Goal: Task Accomplishment & Management: Manage account settings

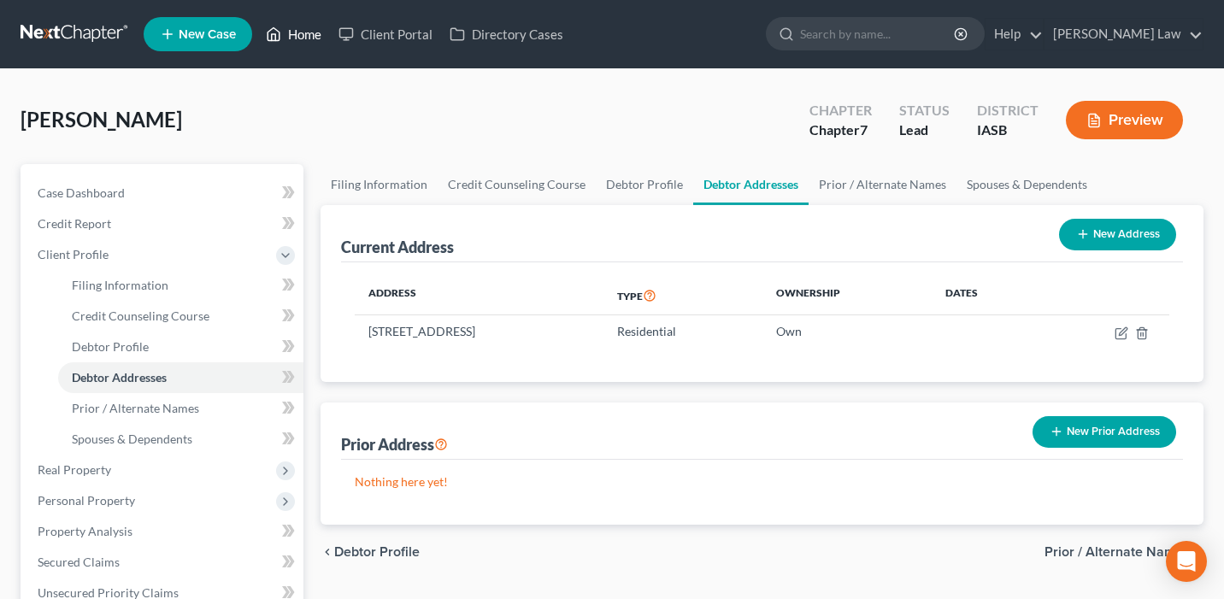
click at [309, 38] on link "Home" at bounding box center [293, 34] width 73 height 31
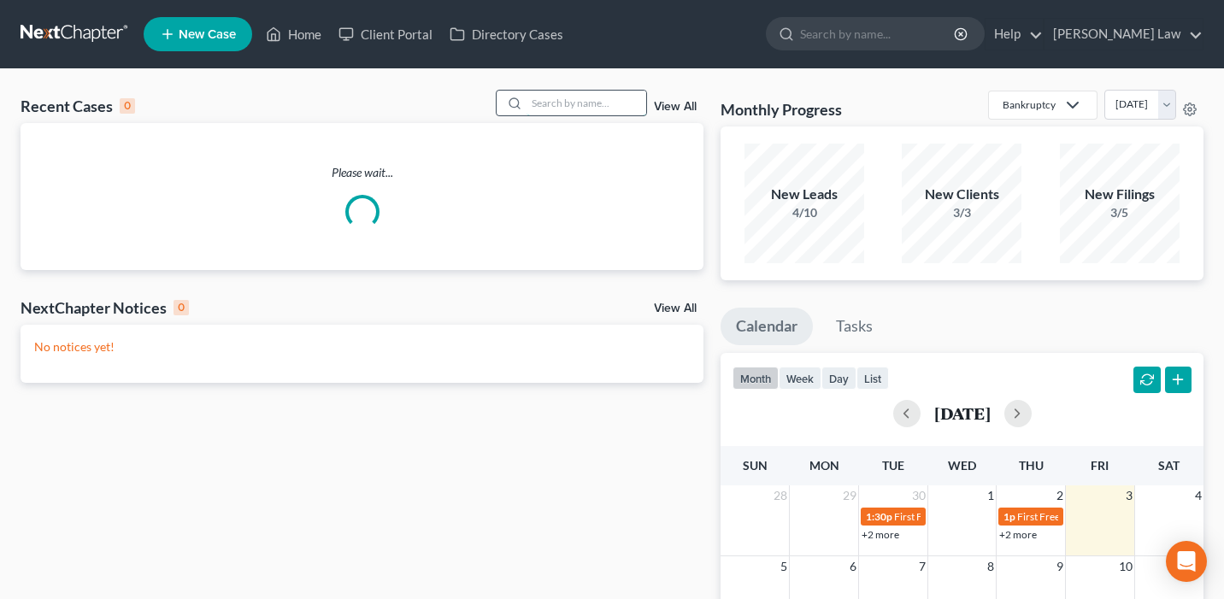
click at [537, 101] on input "search" at bounding box center [586, 103] width 120 height 25
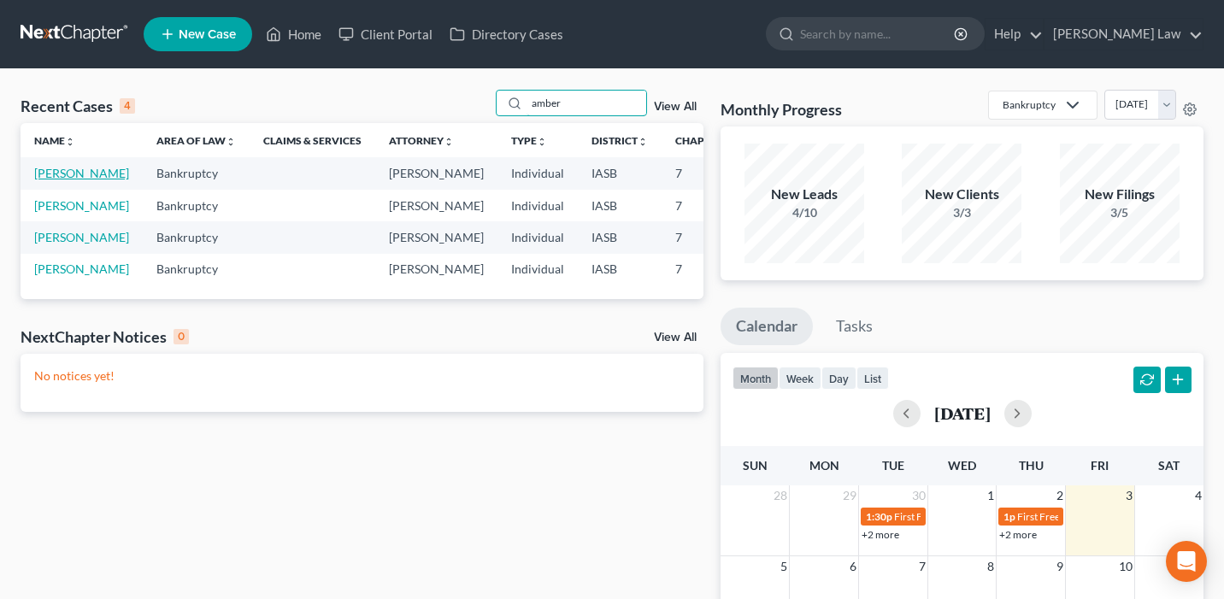
type input "amber"
click at [49, 180] on link "[PERSON_NAME]" at bounding box center [81, 173] width 95 height 15
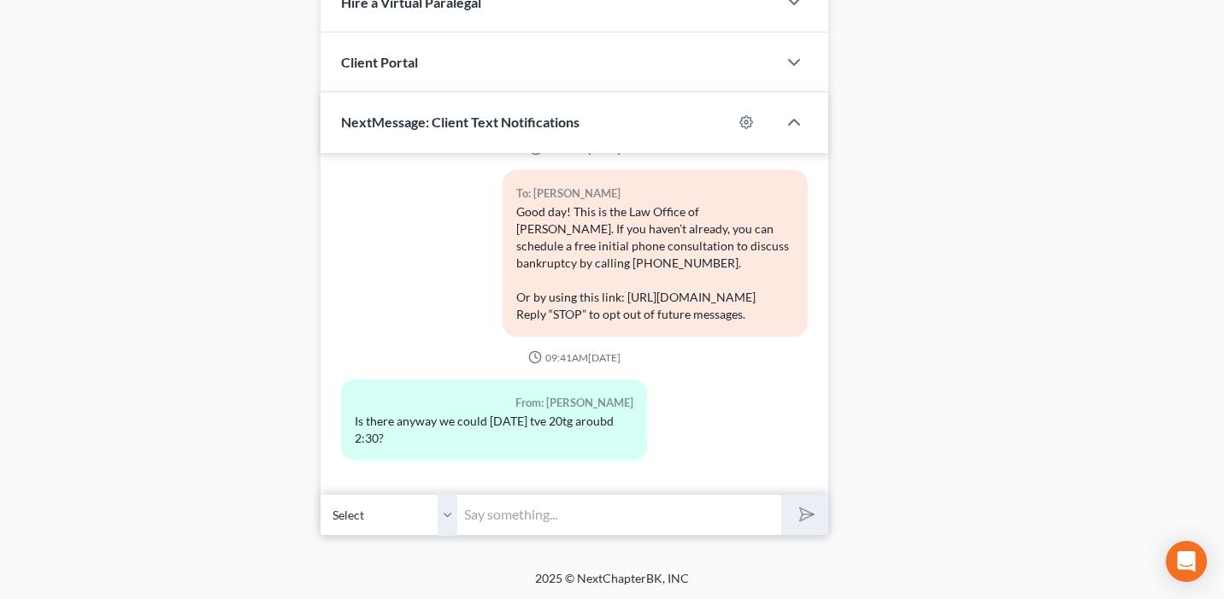
scroll to position [379, 0]
click at [551, 511] on input "text" at bounding box center [619, 515] width 324 height 42
type input "Y"
type input "You would like a consultation on [DATE] 2:30pm?"
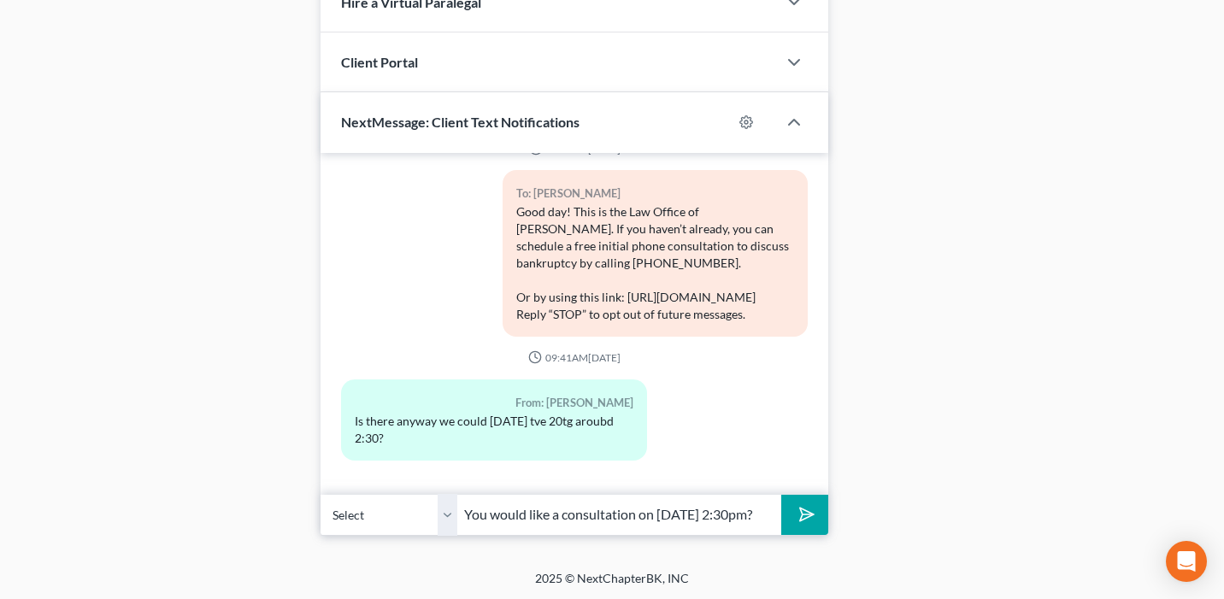
click at [781, 495] on button "submit" at bounding box center [804, 515] width 47 height 40
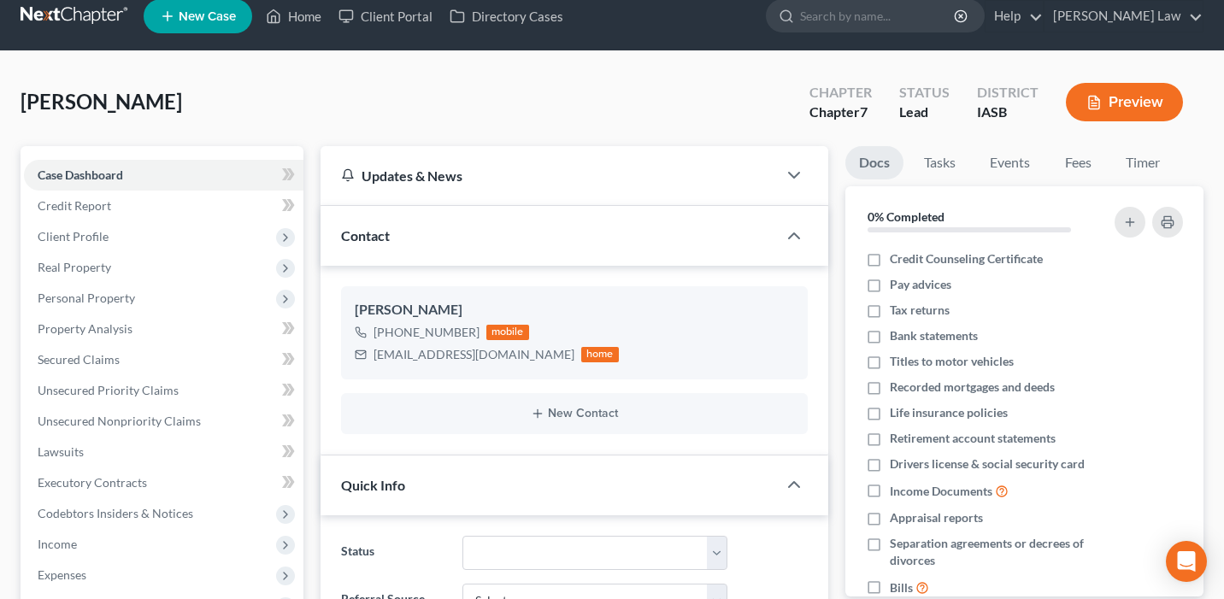
scroll to position [0, 0]
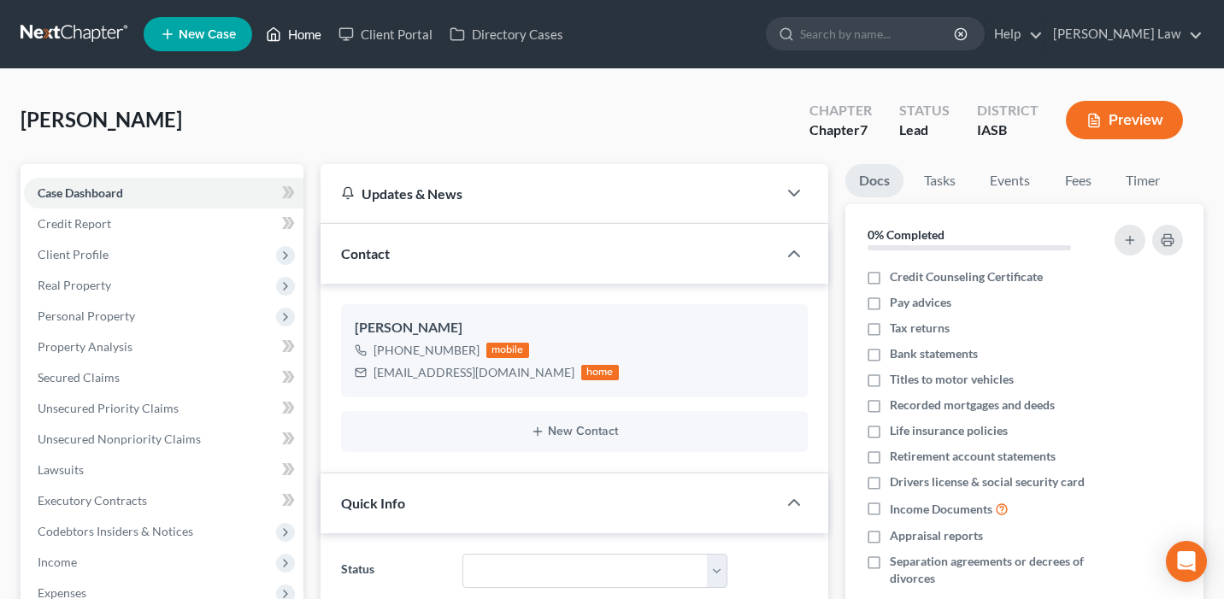
click at [296, 32] on link "Home" at bounding box center [293, 34] width 73 height 31
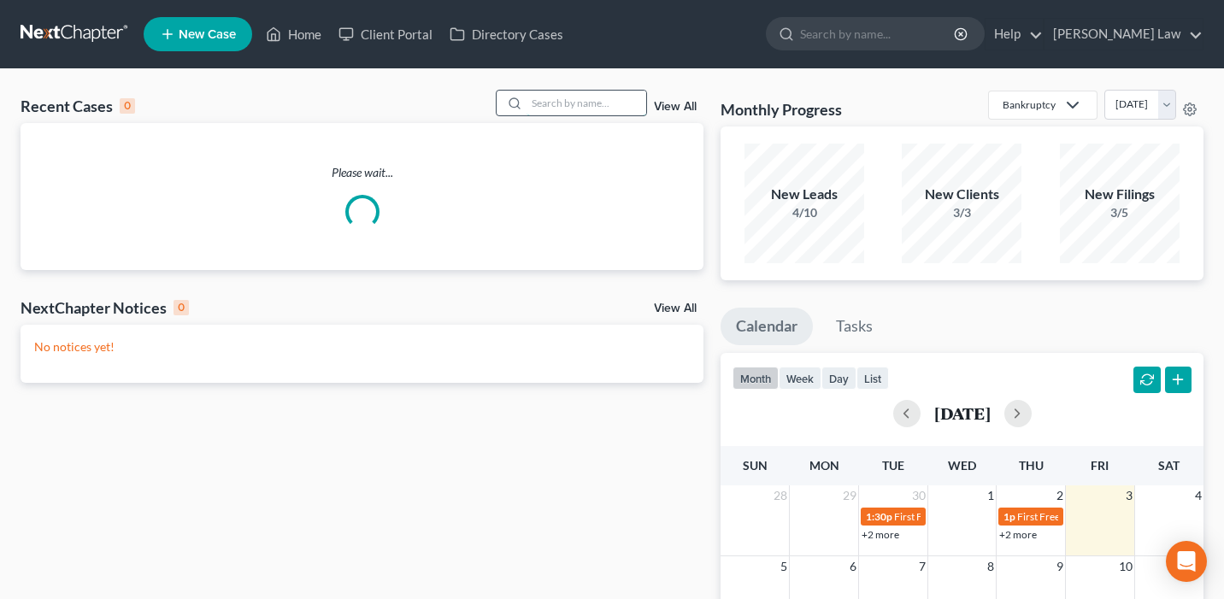
click at [548, 97] on input "search" at bounding box center [586, 103] width 120 height 25
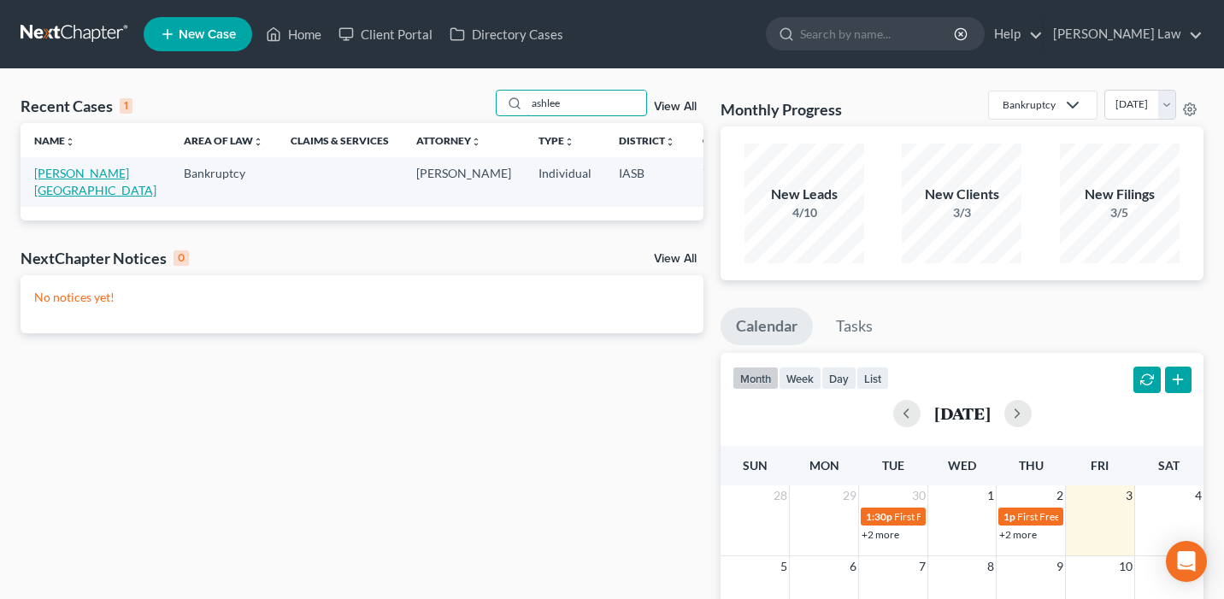
type input "ashlee"
click at [56, 196] on link "[PERSON_NAME][GEOGRAPHIC_DATA]" at bounding box center [95, 182] width 122 height 32
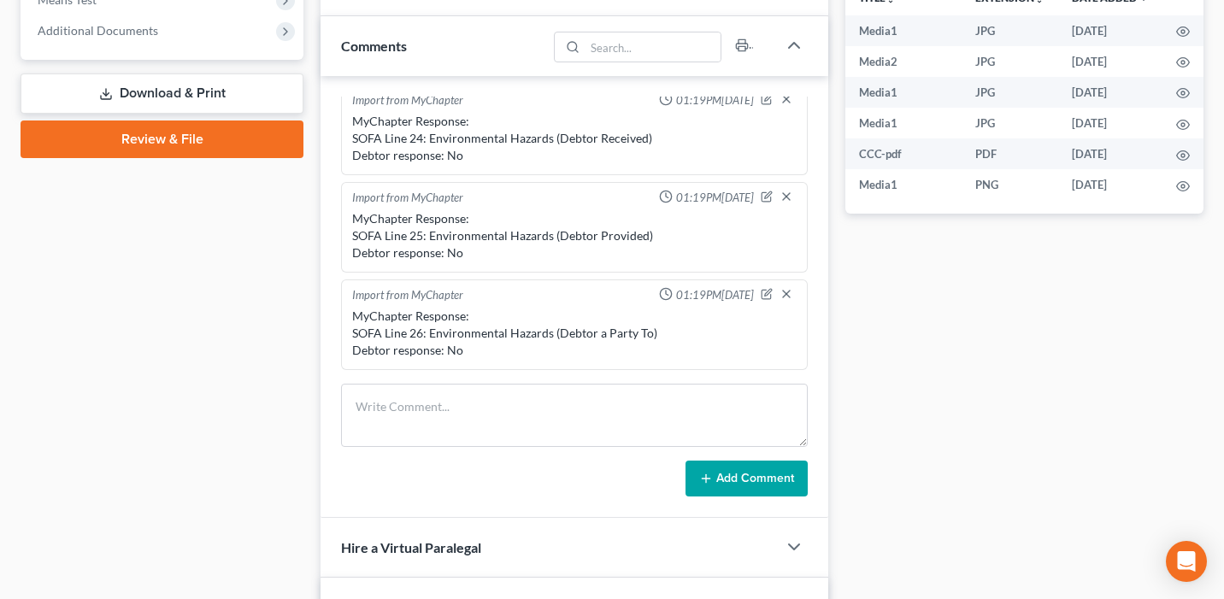
scroll to position [1353, 0]
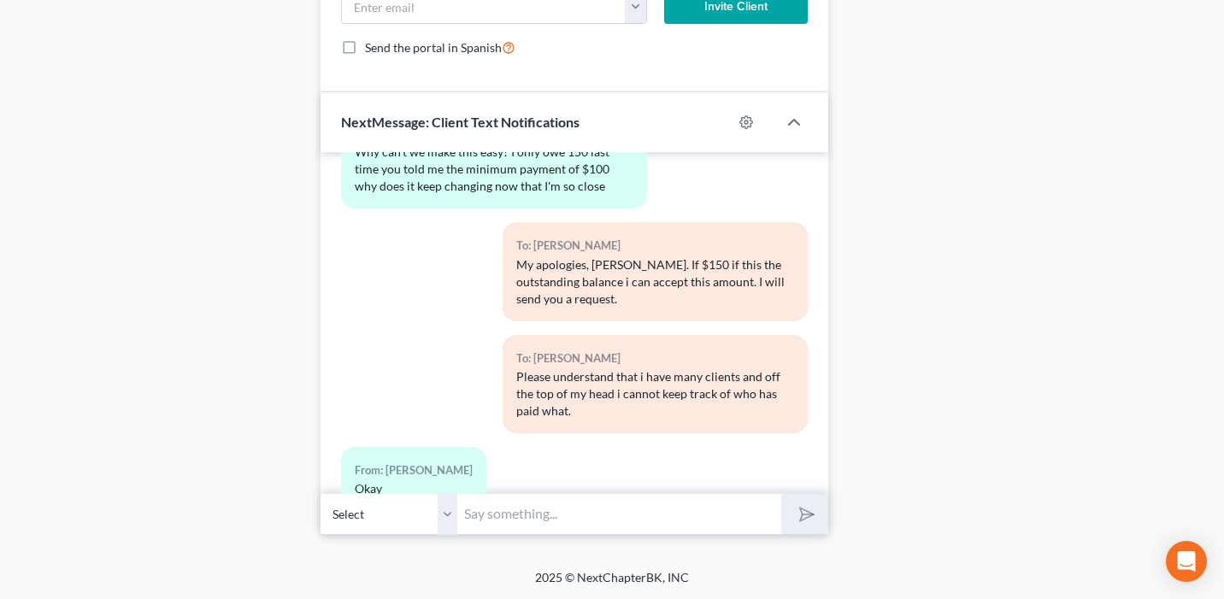
click at [498, 515] on input "text" at bounding box center [619, 514] width 324 height 42
paste input "[URL][DOMAIN_NAME]"
type input "[URL][DOMAIN_NAME]"
click at [781, 494] on button "submit" at bounding box center [804, 514] width 47 height 40
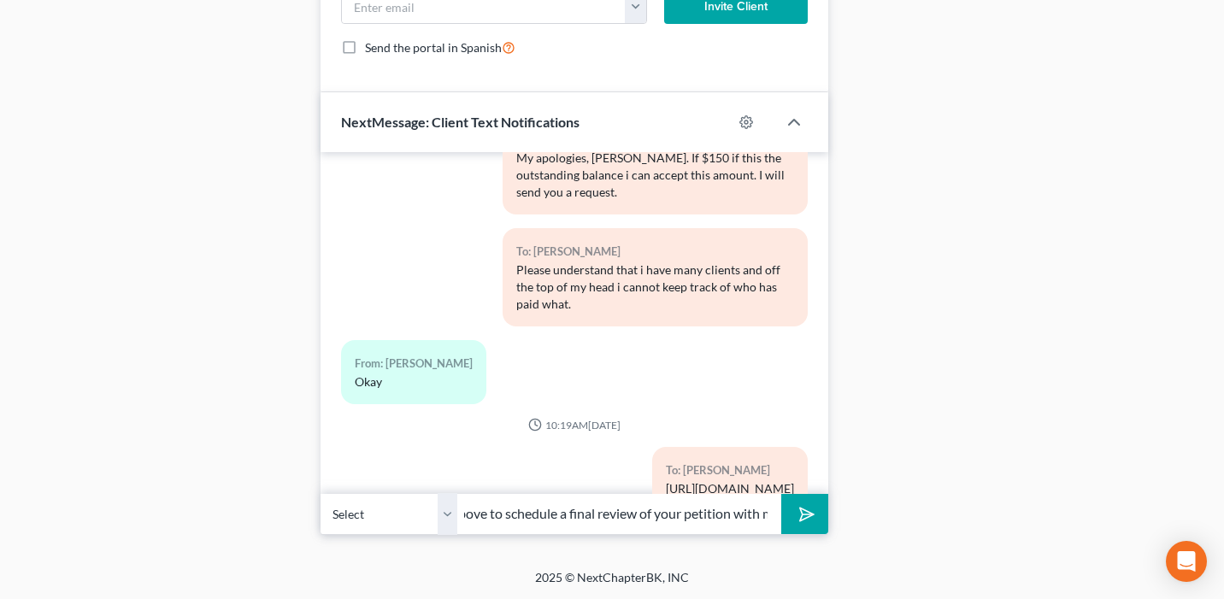
scroll to position [0, 142]
type input "Please use the link above to schedule a final review of your petition with me"
click at [781, 494] on button "submit" at bounding box center [804, 514] width 47 height 40
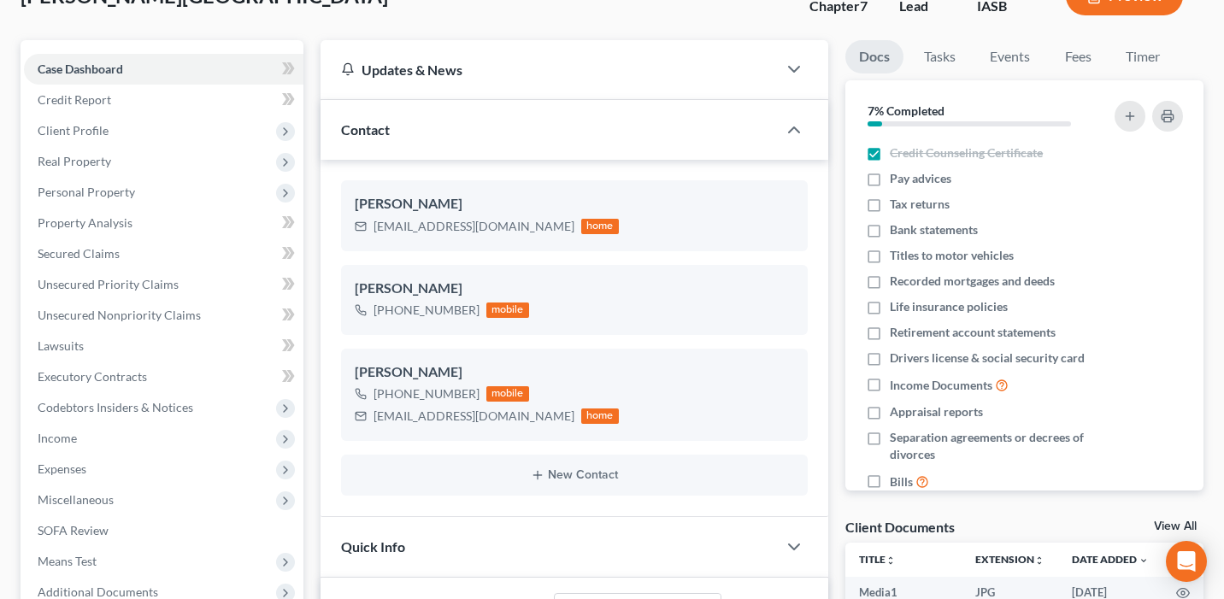
scroll to position [0, 0]
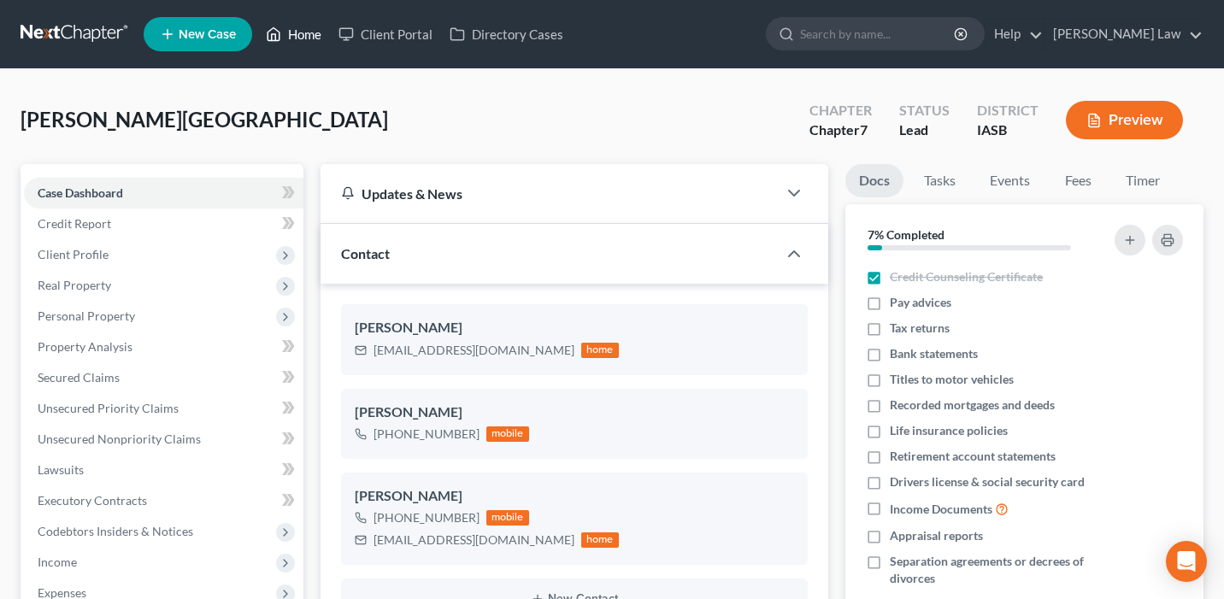
click at [292, 44] on link "Home" at bounding box center [293, 34] width 73 height 31
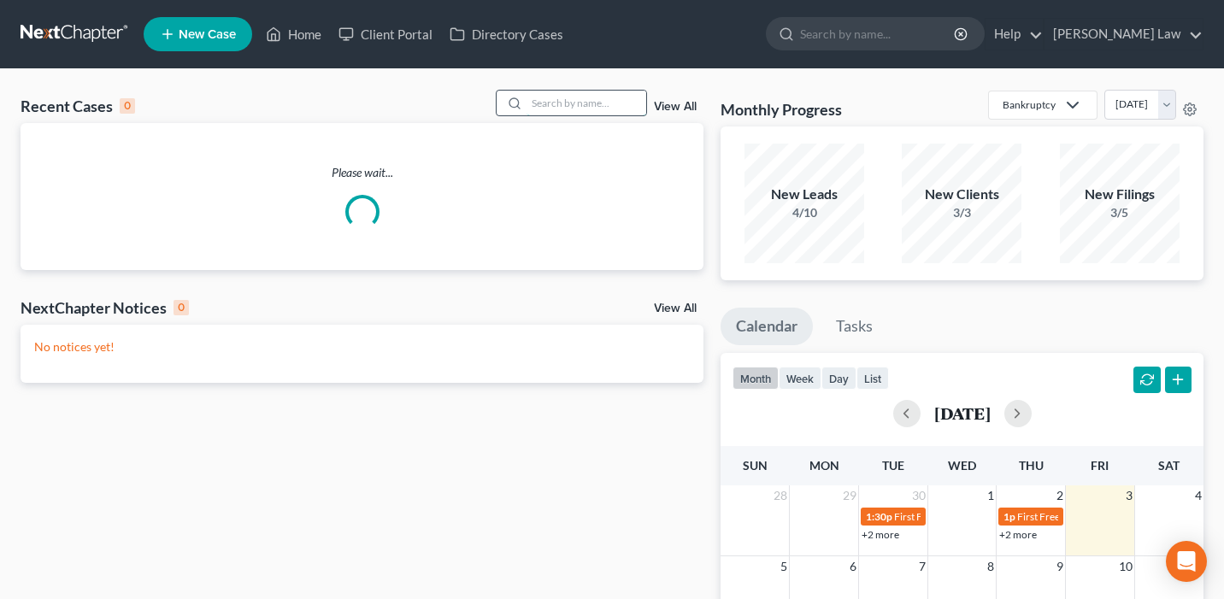
click at [562, 110] on input "search" at bounding box center [586, 103] width 120 height 25
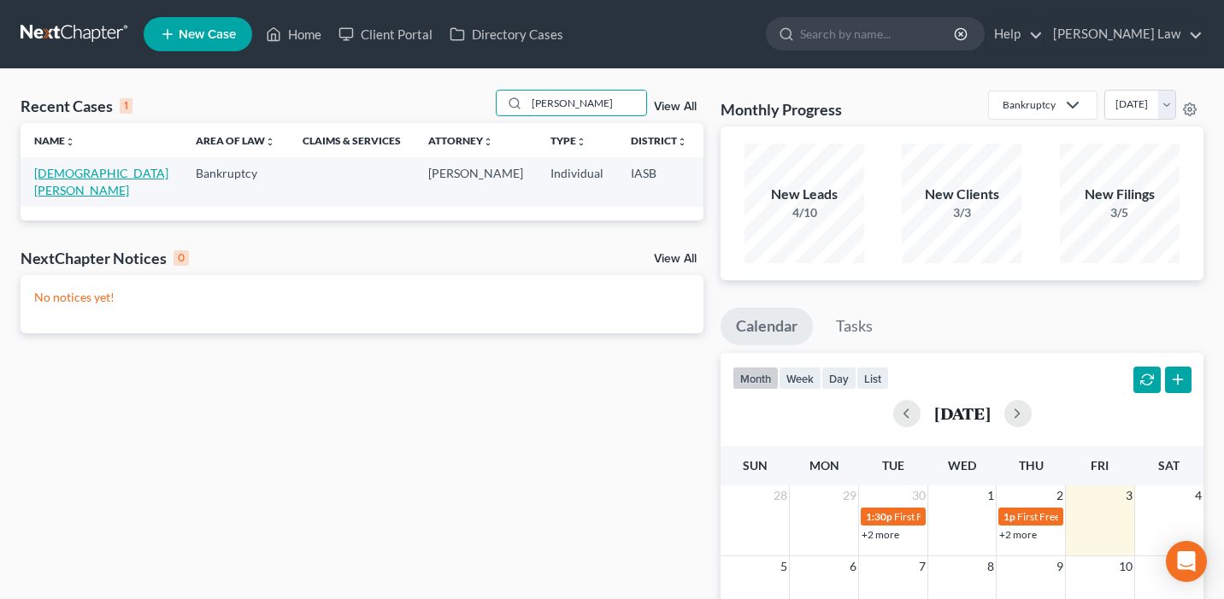
type input "[PERSON_NAME]"
click at [50, 196] on link "[DEMOGRAPHIC_DATA][PERSON_NAME]" at bounding box center [101, 182] width 134 height 32
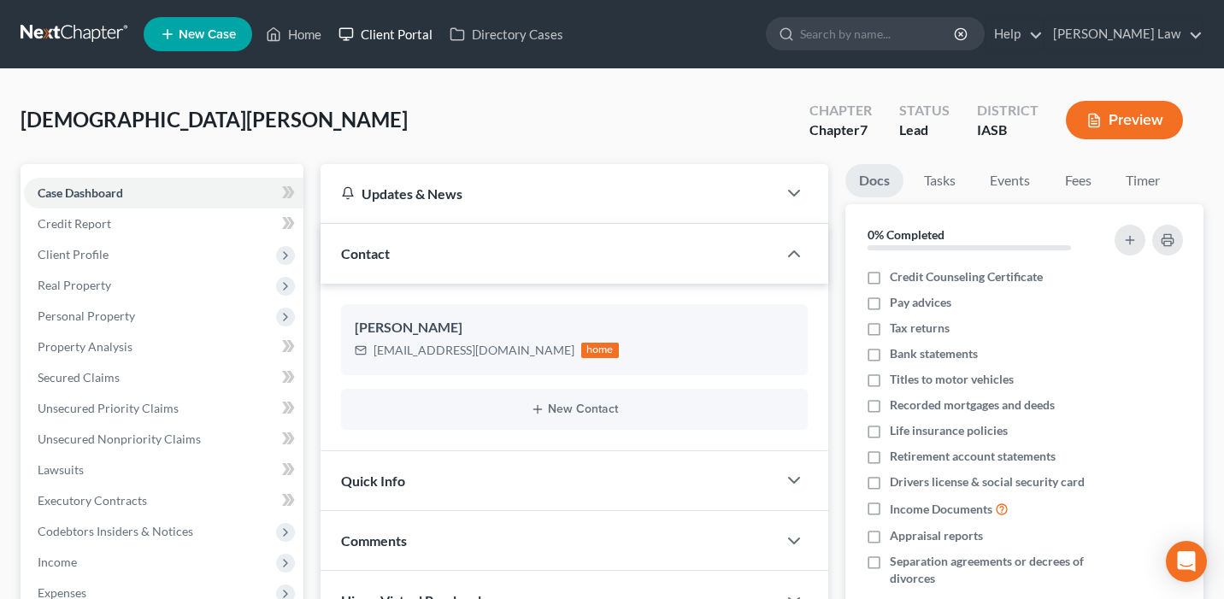
click at [394, 36] on link "Client Portal" at bounding box center [385, 34] width 111 height 31
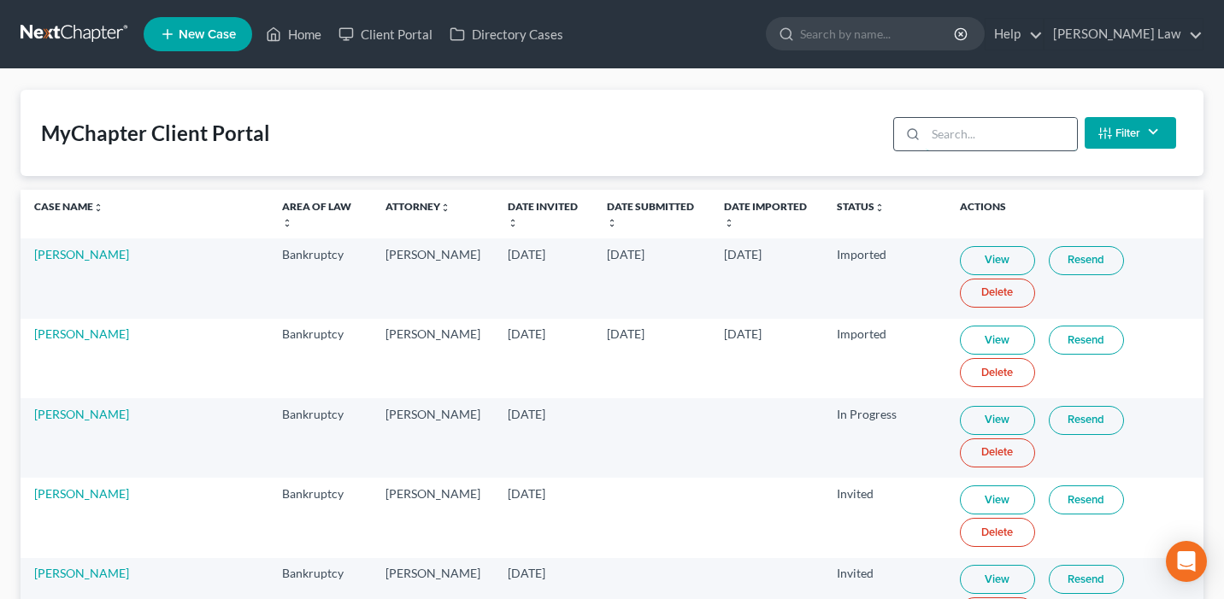
click at [964, 137] on input "search" at bounding box center [1000, 134] width 151 height 32
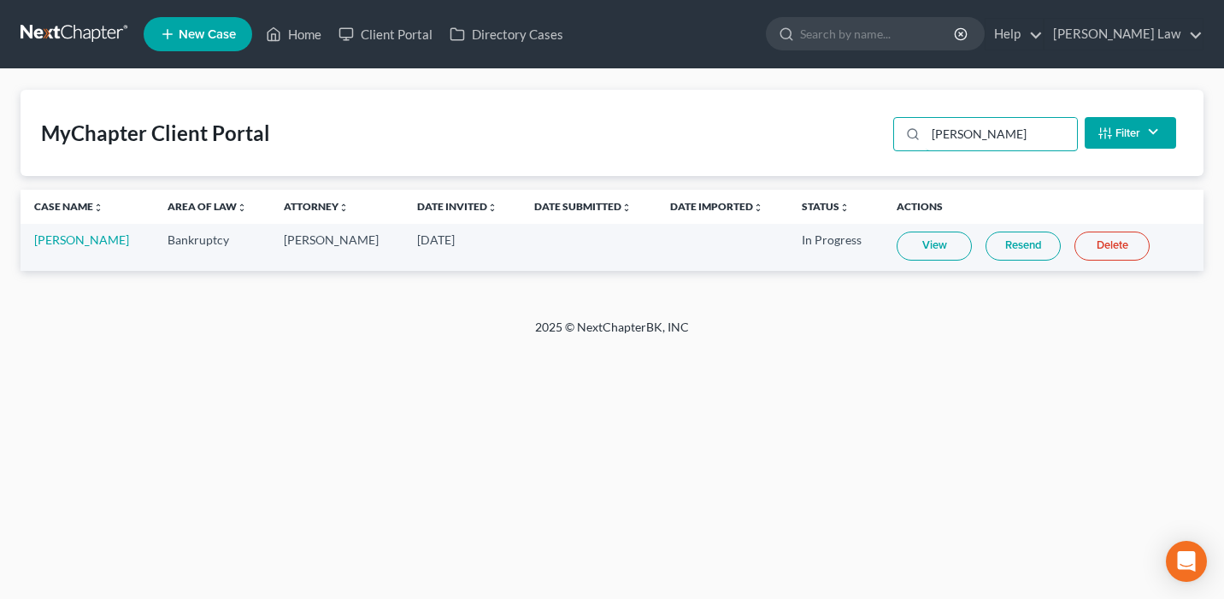
type input "[PERSON_NAME]"
click at [1012, 241] on link "Resend" at bounding box center [1022, 246] width 75 height 29
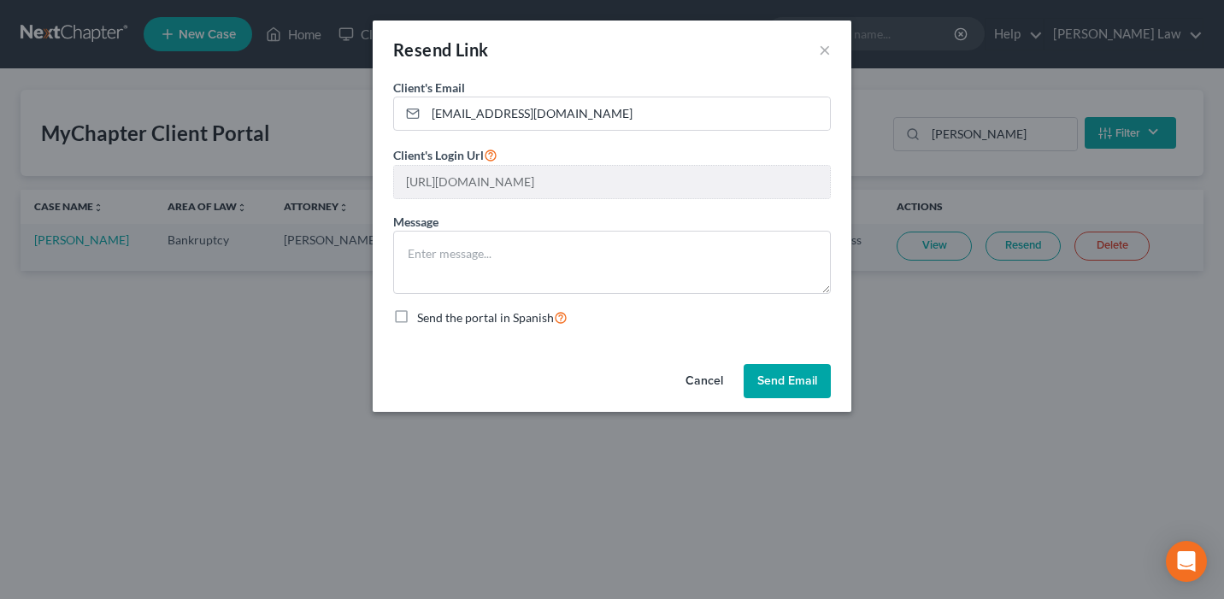
click at [789, 383] on button "Send Email" at bounding box center [786, 381] width 87 height 34
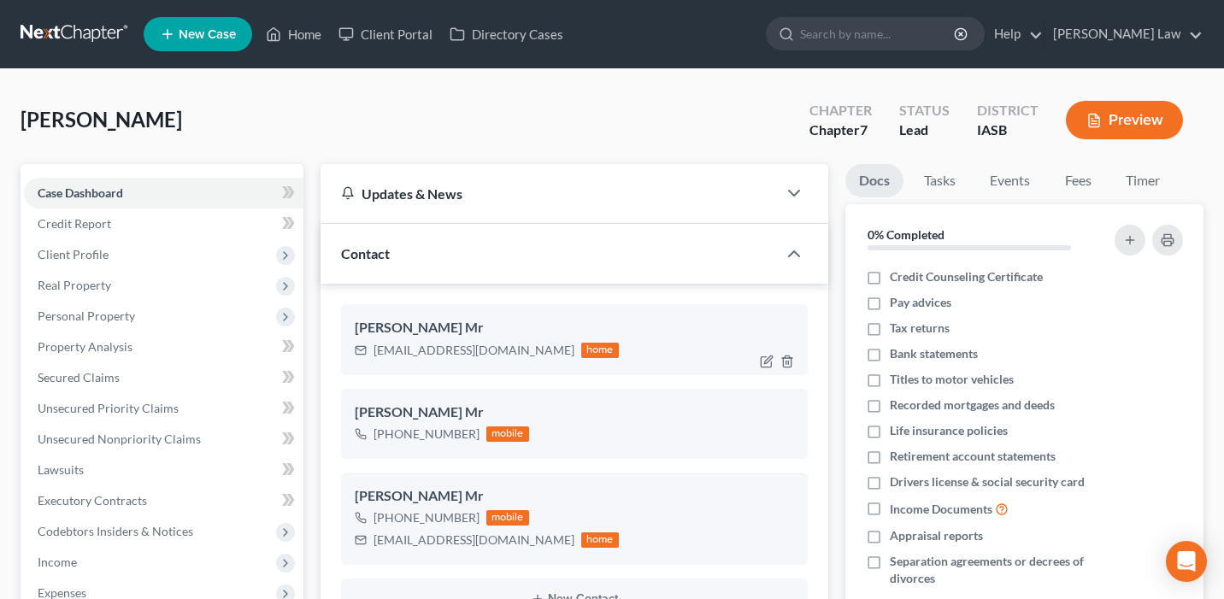
scroll to position [1183, 0]
drag, startPoint x: 522, startPoint y: 349, endPoint x: 373, endPoint y: 351, distance: 149.5
click at [373, 351] on div "allenljames1975@gmail.com home" at bounding box center [487, 350] width 264 height 22
copy div "allenljames1975@gmail.com"
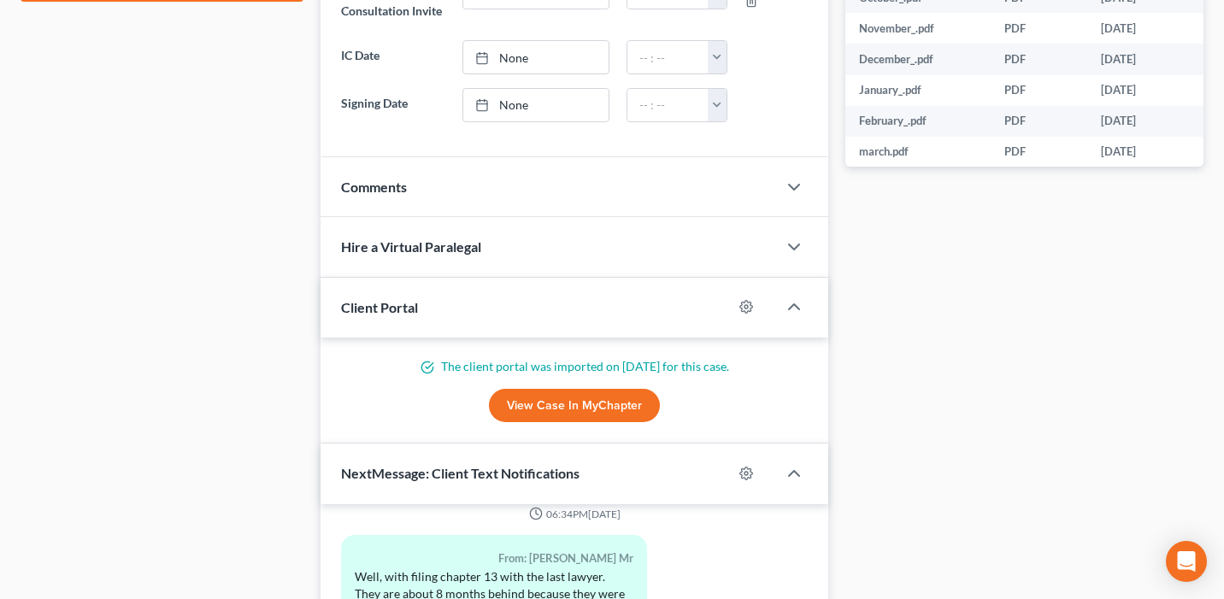
scroll to position [1194, 0]
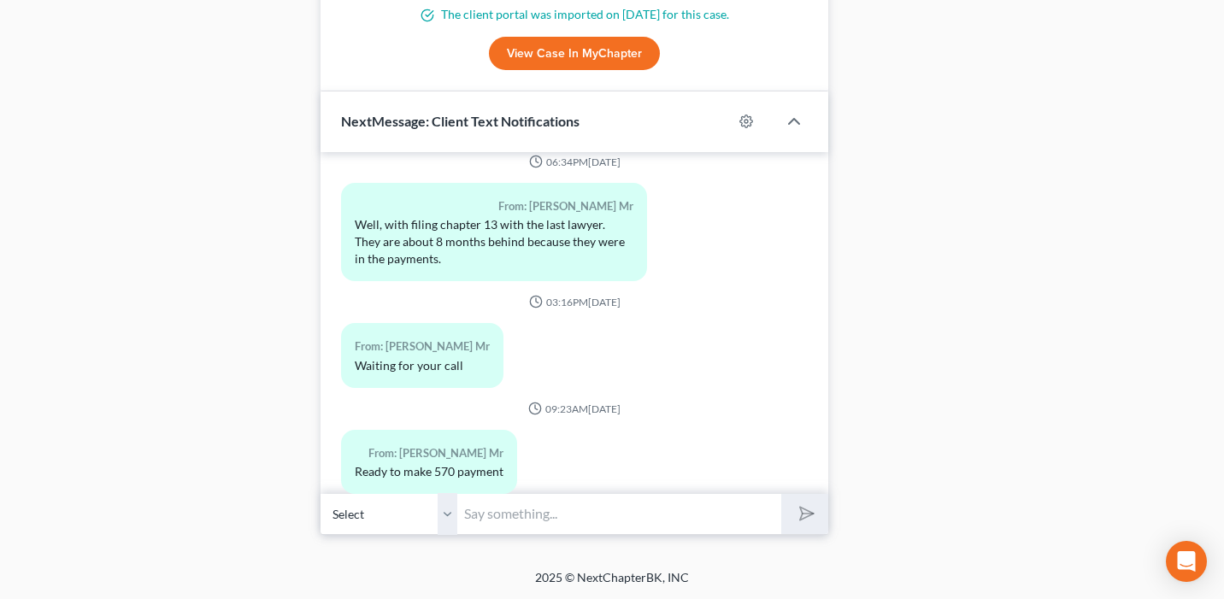
click at [572, 508] on input "text" at bounding box center [619, 514] width 324 height 42
type input "Payment request sent."
click at [781, 494] on button "submit" at bounding box center [804, 514] width 47 height 40
